Goal: Task Accomplishment & Management: Use online tool/utility

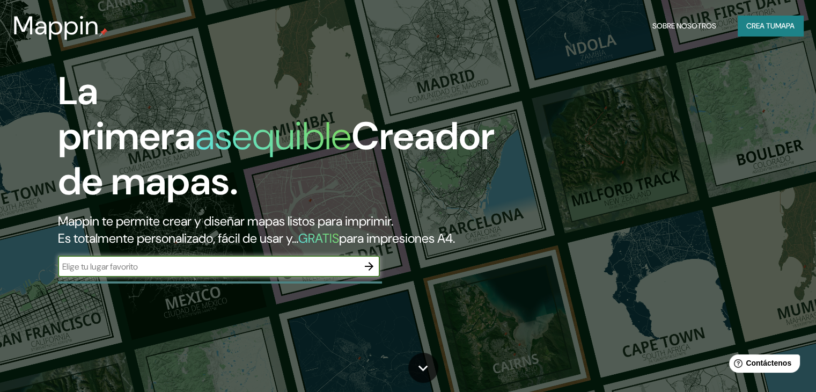
click at [277, 272] on input "text" at bounding box center [208, 266] width 300 height 12
type input "t"
type input "conjunto habitacional limatambo"
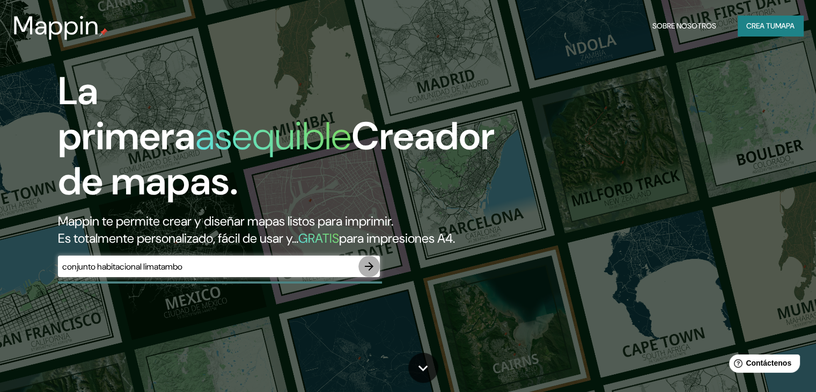
click at [372, 272] on icon "button" at bounding box center [369, 266] width 13 height 13
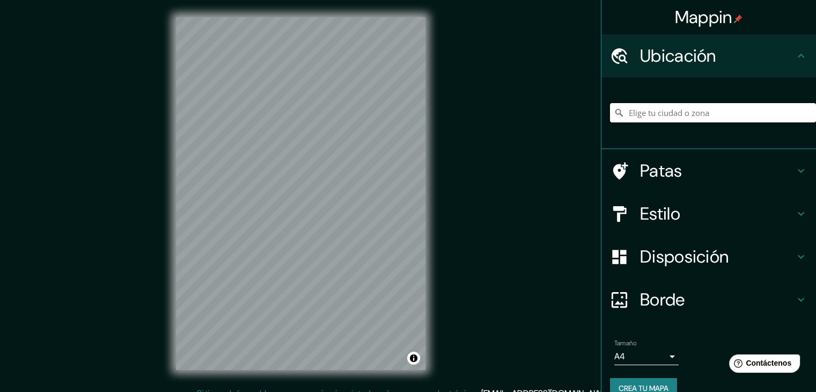
click at [729, 110] on input "Elige tu ciudad o zona" at bounding box center [713, 112] width 206 height 19
type input "[GEOGRAPHIC_DATA]"
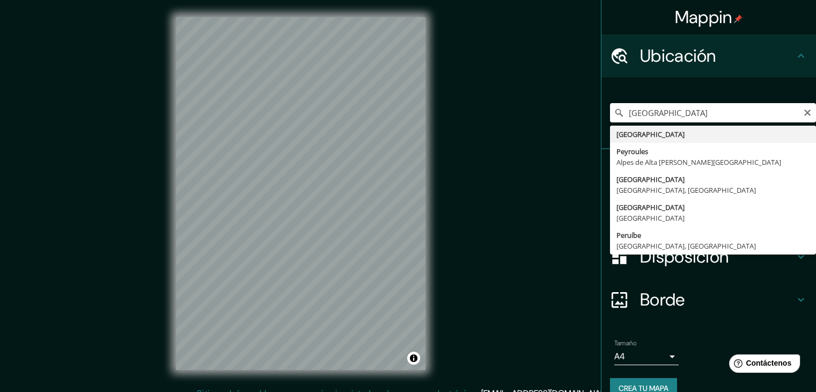
click at [707, 112] on input "[GEOGRAPHIC_DATA]" at bounding box center [713, 112] width 206 height 19
click at [803, 116] on icon "Claro" at bounding box center [807, 112] width 9 height 9
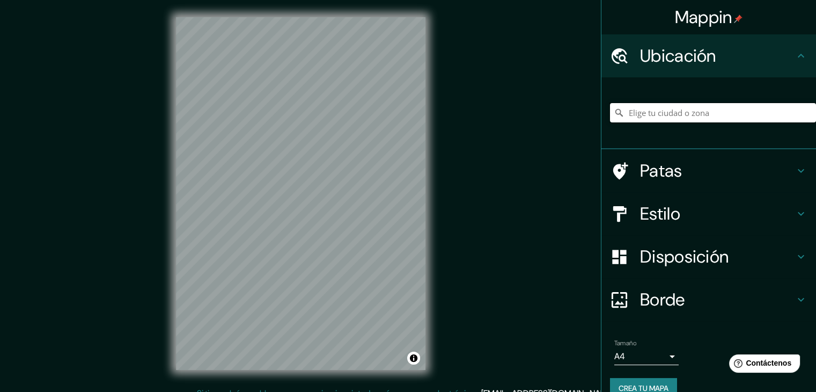
paste input "[PERSON_NAME] de Limatambo [GEOGRAPHIC_DATA][PERSON_NAME] 15036"
type input "[GEOGRAPHIC_DATA], [GEOGRAPHIC_DATA], 15036, [GEOGRAPHIC_DATA]"
click at [769, 108] on input "[GEOGRAPHIC_DATA], [GEOGRAPHIC_DATA], 15036, [GEOGRAPHIC_DATA]" at bounding box center [713, 112] width 206 height 19
click at [762, 119] on input "[GEOGRAPHIC_DATA], [GEOGRAPHIC_DATA], 15036, [GEOGRAPHIC_DATA]" at bounding box center [713, 112] width 206 height 19
click at [804, 110] on icon "Claro" at bounding box center [807, 112] width 6 height 6
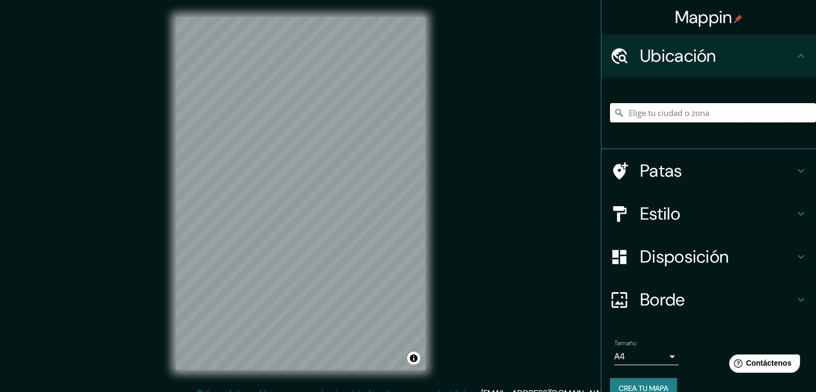
click at [736, 108] on input "Elige tu ciudad o zona" at bounding box center [713, 112] width 206 height 19
click at [735, 109] on input "Elige tu ciudad o zona" at bounding box center [713, 112] width 206 height 19
paste input "[PERSON_NAME] de Limatambo [GEOGRAPHIC_DATA][PERSON_NAME] 15036"
click at [735, 109] on input "[PERSON_NAME] de Limatambo [GEOGRAPHIC_DATA][PERSON_NAME] 15036" at bounding box center [713, 112] width 206 height 19
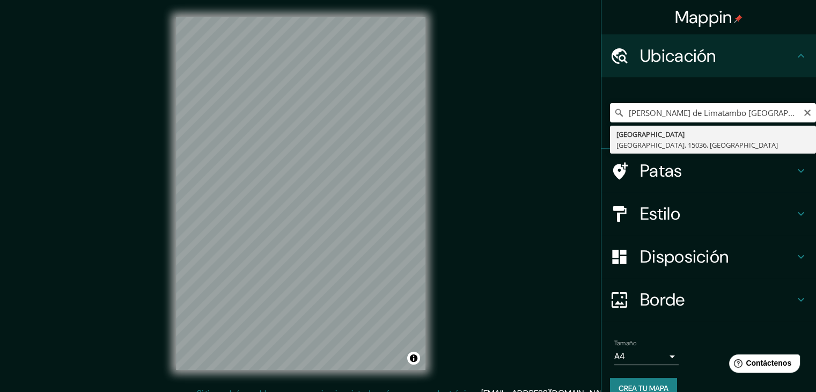
type input "[GEOGRAPHIC_DATA], [GEOGRAPHIC_DATA], 15036, [GEOGRAPHIC_DATA]"
